Goal: Communication & Community: Answer question/provide support

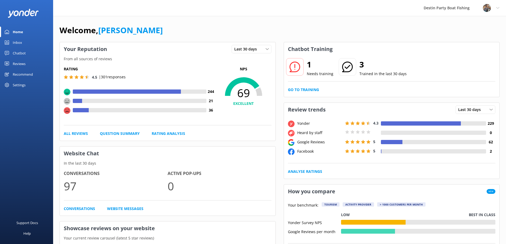
click at [19, 42] on div "Inbox" at bounding box center [17, 42] width 9 height 11
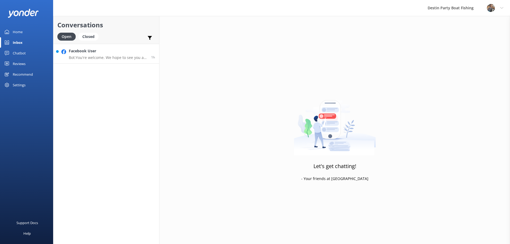
click at [104, 54] on div "Facebook User Bot: You're welcome. We hope to see you at Destin Party Boat Fish…" at bounding box center [108, 53] width 78 height 11
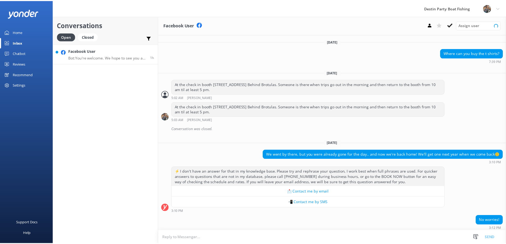
scroll to position [19, 0]
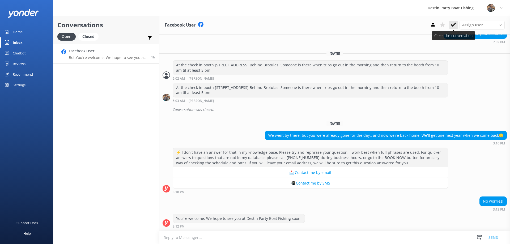
click at [455, 25] on icon at bounding box center [452, 24] width 5 height 5
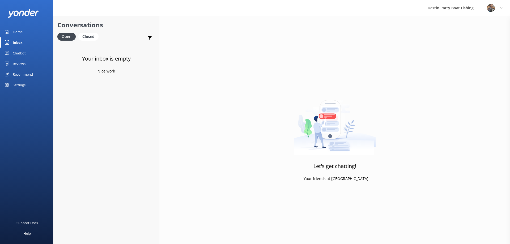
click at [16, 32] on div "Home" at bounding box center [18, 32] width 10 height 11
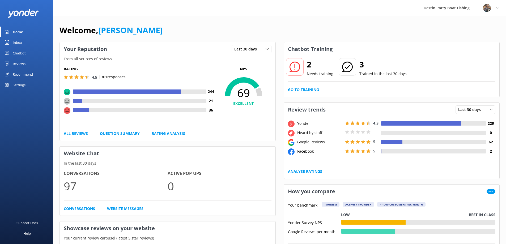
click at [17, 42] on div "Inbox" at bounding box center [17, 42] width 9 height 11
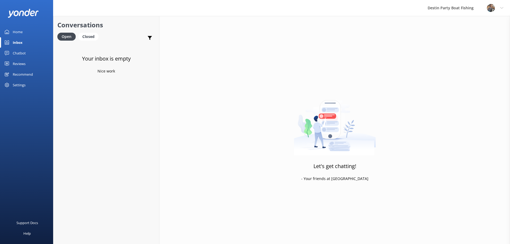
click at [18, 59] on div "Reviews" at bounding box center [19, 63] width 13 height 11
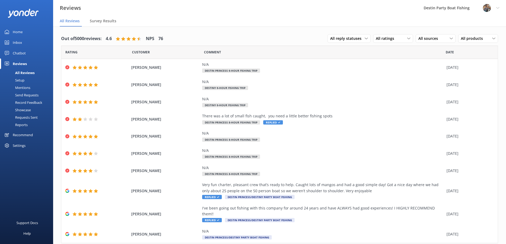
click at [17, 43] on div "Inbox" at bounding box center [17, 42] width 9 height 11
